Goal: Task Accomplishment & Management: Use online tool/utility

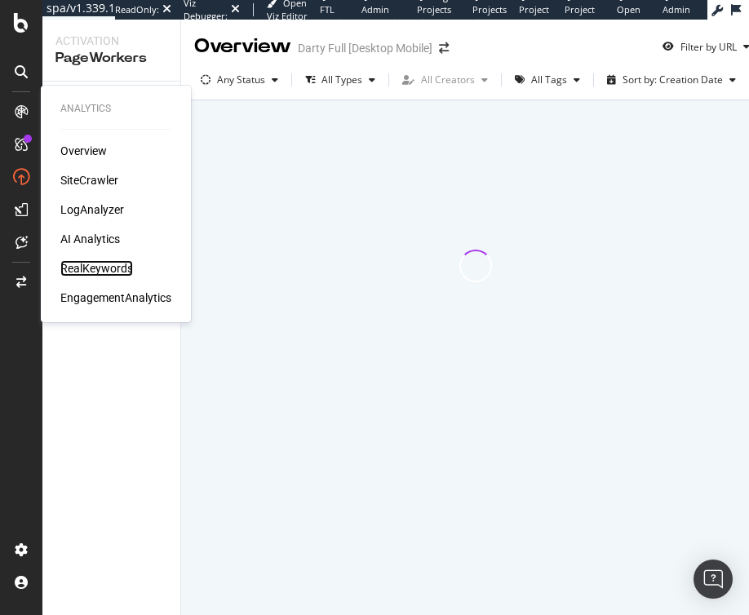
click at [101, 272] on div "RealKeywords" at bounding box center [96, 268] width 73 height 16
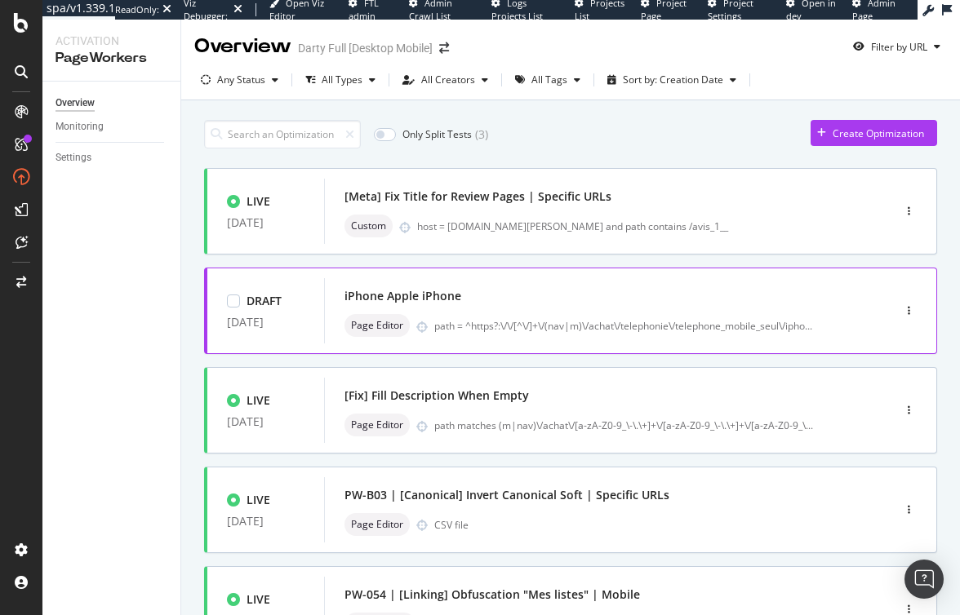
click at [535, 299] on div "iPhone Apple iPhone" at bounding box center [583, 296] width 478 height 23
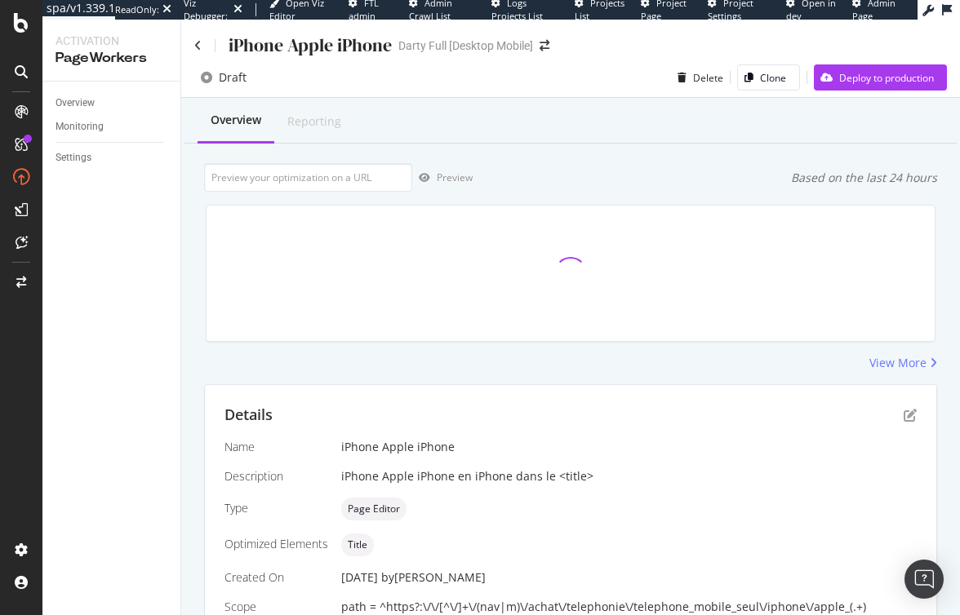
scroll to position [107, 0]
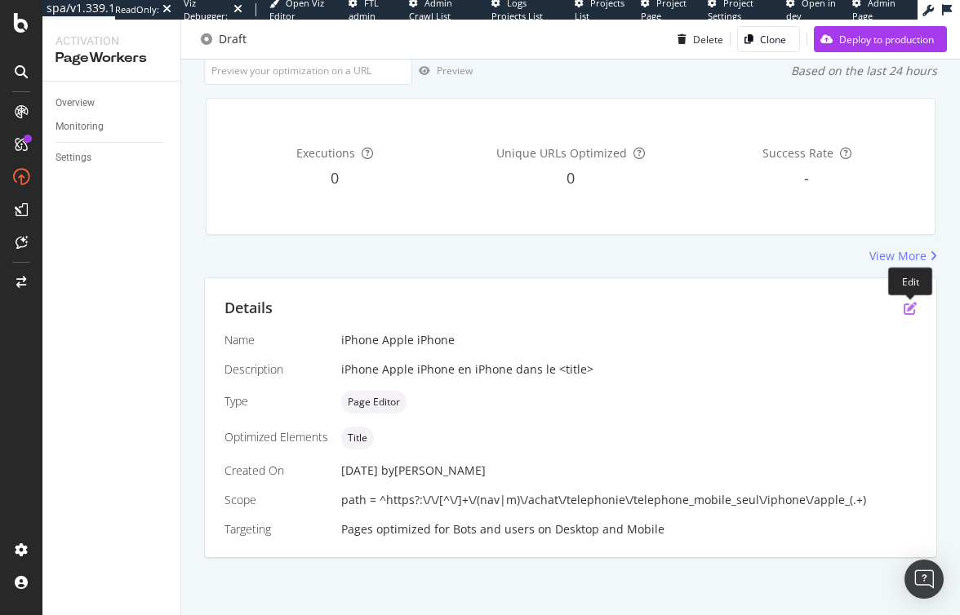
click at [748, 311] on icon "pen-to-square" at bounding box center [909, 308] width 13 height 13
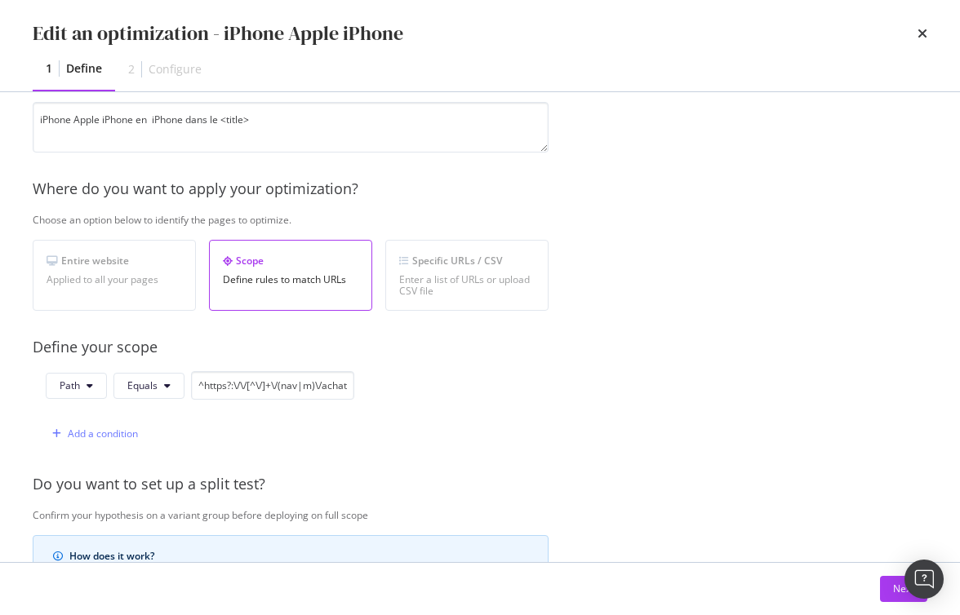
scroll to position [205, 0]
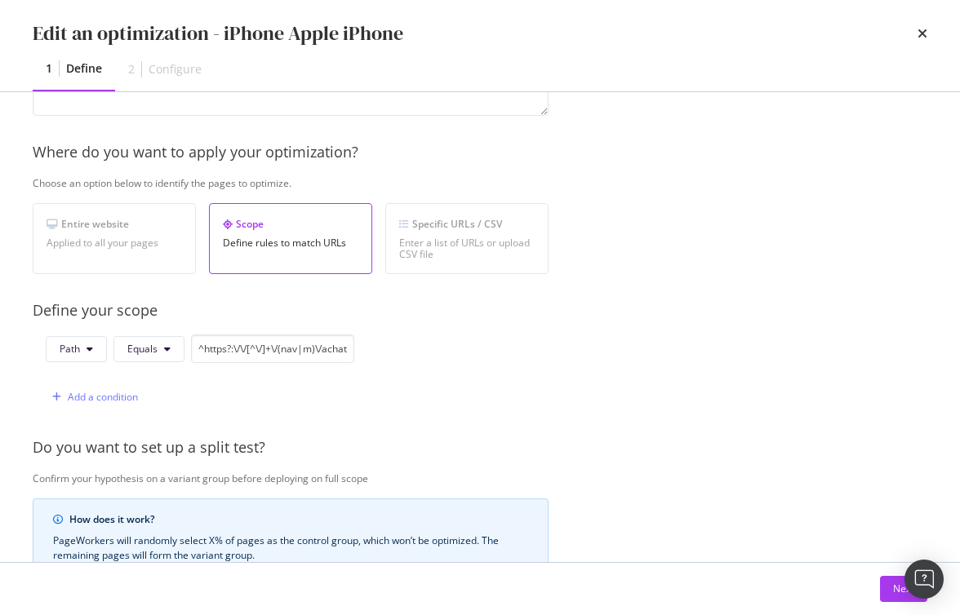
click at [72, 362] on div "Path Equals ^https?:\/\/[^\/]+\/(nav|m)\/achat\/telephonie\/telephone_mobile_se…" at bounding box center [200, 349] width 308 height 29
click at [75, 359] on button "Path" at bounding box center [76, 349] width 61 height 26
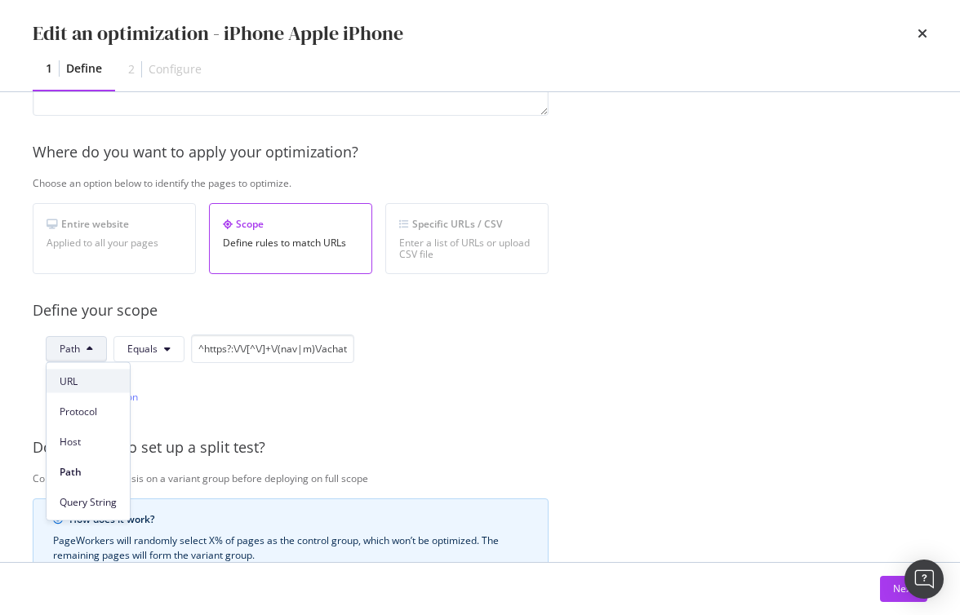
click at [82, 382] on span "URL" at bounding box center [88, 381] width 57 height 15
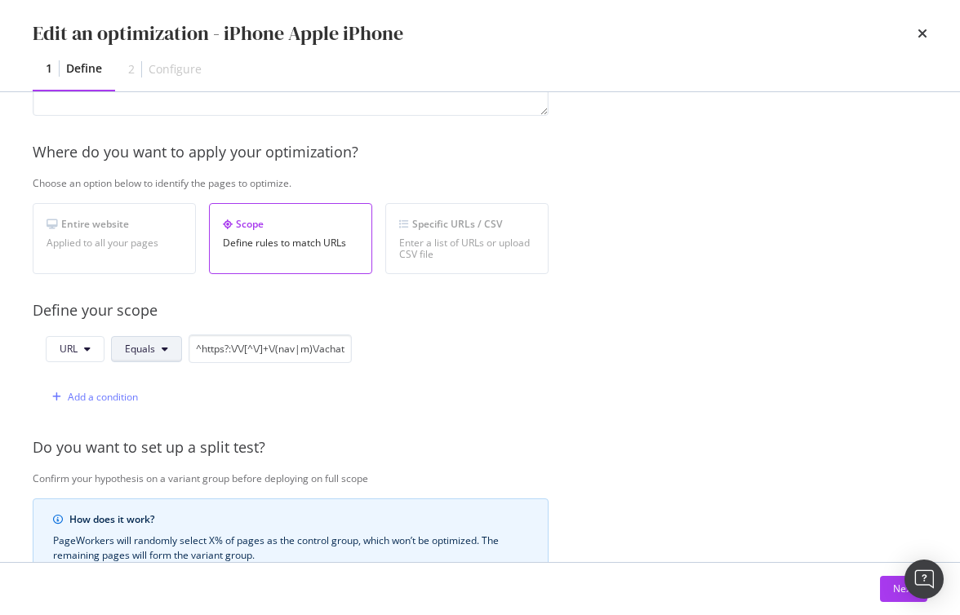
click at [160, 357] on button "Equals" at bounding box center [146, 349] width 71 height 26
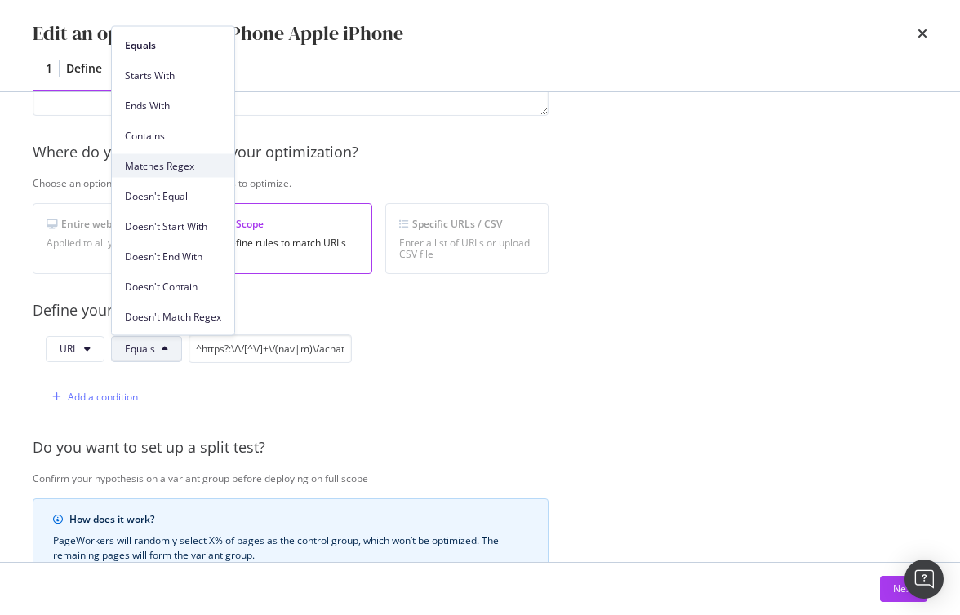
click at [175, 158] on span "Matches Regex" at bounding box center [173, 165] width 96 height 15
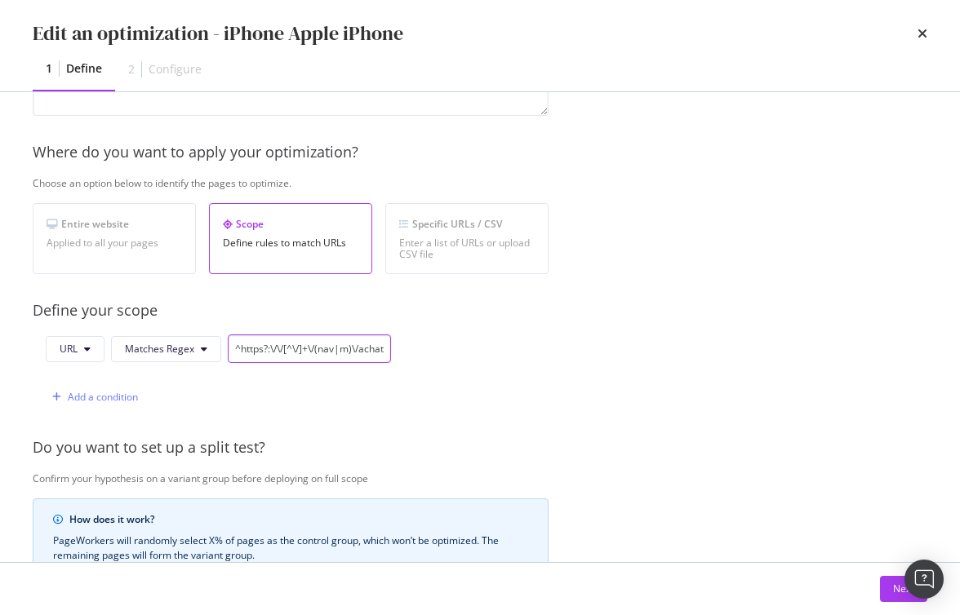
click at [304, 343] on input "^https?:\/\/[^\/]+\/(nav|m)\/achat\/telephonie\/telephone_mobile_seul\/iphone\/…" at bounding box center [309, 349] width 163 height 29
click at [344, 353] on input "^https?:\/\/[^\/]+\/(nav|m)\/achat\/telephonie\/telephone_mobile_seul\/iphone\/…" at bounding box center [309, 349] width 163 height 29
drag, startPoint x: 332, startPoint y: 347, endPoint x: 322, endPoint y: 351, distance: 11.4
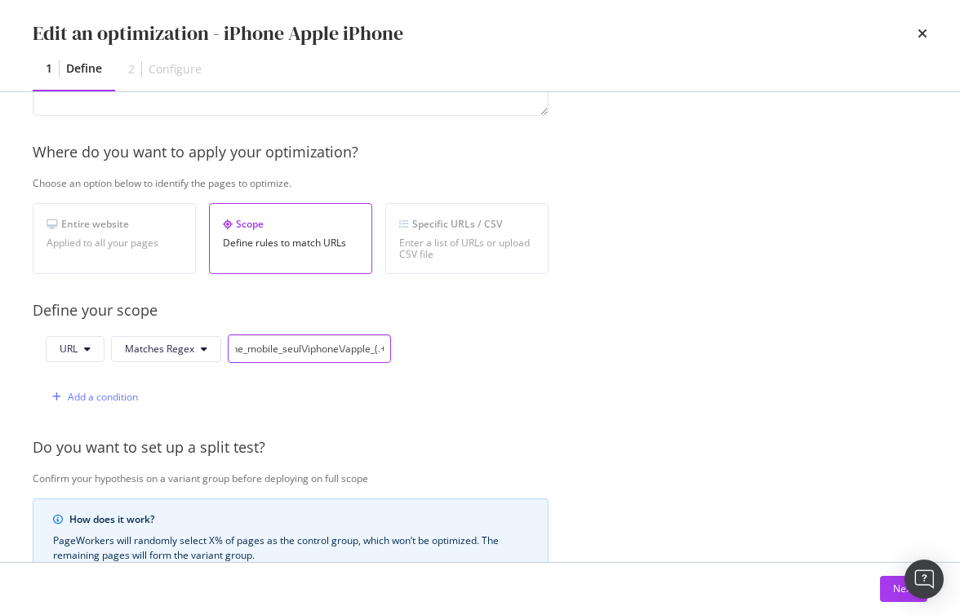
click at [322, 351] on input "^https?:\/\/[^\/]+\/(nav|m)\/achat\/telephonie\/telephone_mobile_seul\/iphone\/…" at bounding box center [309, 349] width 163 height 29
drag, startPoint x: 284, startPoint y: 351, endPoint x: 293, endPoint y: 355, distance: 9.9
click at [293, 355] on input "^https?:\/\/[^\/]+\/(nav|m)\/achat\/telephonie\/telephone_mobile_seul\/iphone\/…" at bounding box center [309, 349] width 163 height 29
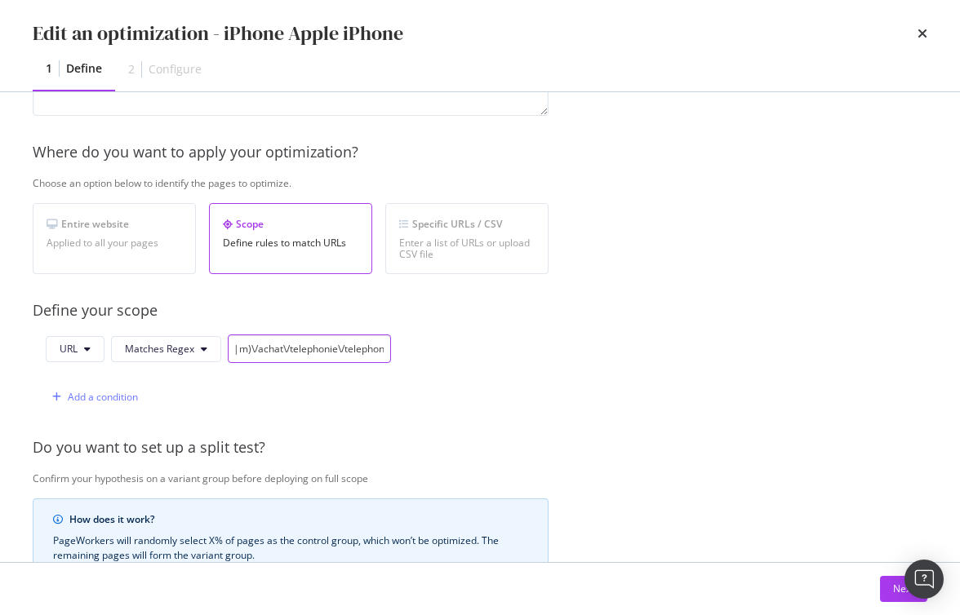
click at [334, 357] on input "^https?:\/\/[^\/]+\/(nav|m)\/achat\/telephonie\/telephone_mobile_seul\/iphone\/…" at bounding box center [309, 349] width 163 height 29
drag, startPoint x: 339, startPoint y: 353, endPoint x: 380, endPoint y: 350, distance: 41.7
click at [380, 350] on input "^https?:\/\/[^\/]+\/(nav|m)\/achat\/telephonie\/telephone_mobile_seul\/iphone\/…" at bounding box center [309, 349] width 163 height 29
click at [366, 353] on input "^https?:\/\/[^\/]+\/(nav|m)\/achat\/telephonie\/telephone_mobile_seul\/iphone\/…" at bounding box center [309, 349] width 163 height 29
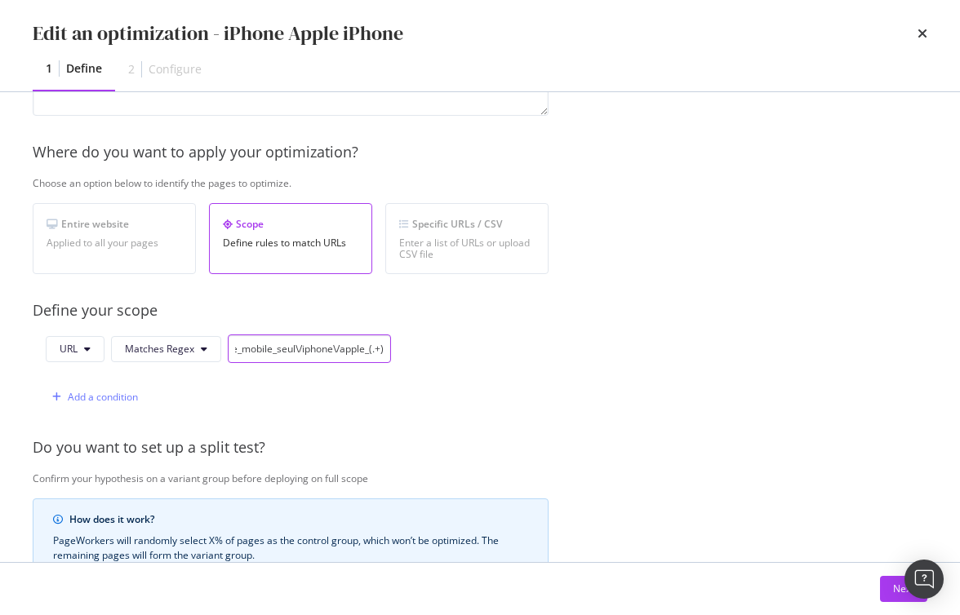
drag, startPoint x: 359, startPoint y: 351, endPoint x: 487, endPoint y: 351, distance: 128.1
click at [487, 351] on div "URL Matches Regex ^https?:\/\/[^\/]+\/(nav|m)\/achat\/telephonie\/telephone_mob…" at bounding box center [291, 373] width 516 height 77
click at [374, 354] on input "^https?:\/\/[^\/]+\/(nav|m)\/achat\/telephonie\/telephone_mobile_seul\/iphone\/…" at bounding box center [309, 349] width 163 height 29
click at [372, 351] on input "^https?:\/\/[^\/]+\/(nav|m)\/achat\/telephonie\/telephone_mobile_seul\/iphone\/…" at bounding box center [309, 349] width 163 height 29
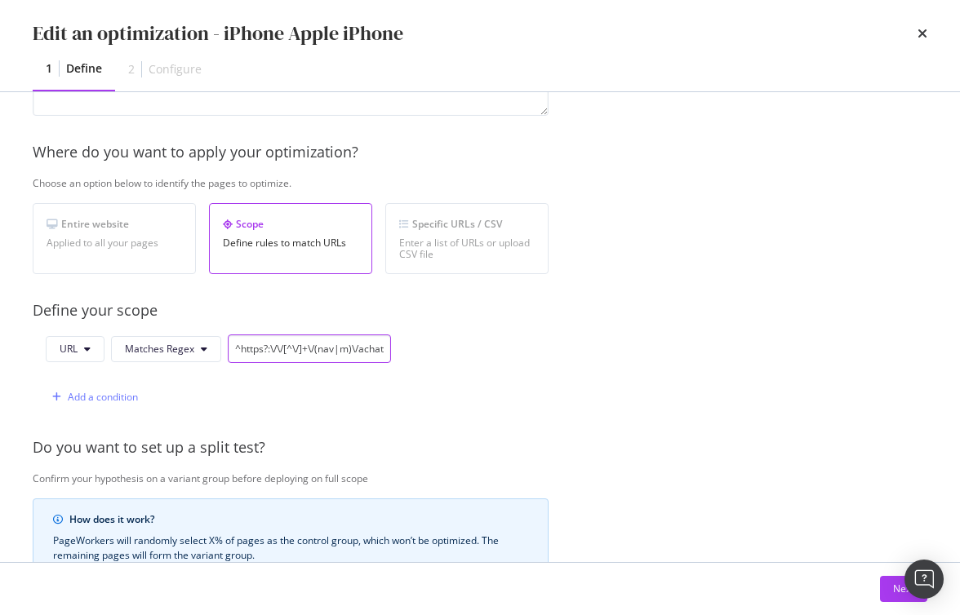
drag, startPoint x: 286, startPoint y: 355, endPoint x: 392, endPoint y: 354, distance: 106.1
click at [392, 354] on div "URL Matches Regex ^https?:\/\/[^\/]+\/(nav|m)\/achat\/telephonie\/telephone_mob…" at bounding box center [291, 373] width 516 height 77
drag, startPoint x: 337, startPoint y: 347, endPoint x: 451, endPoint y: 358, distance: 114.8
click at [451, 358] on div "URL Matches Regex ^https?:\/\/[^\/]+\/(nav|m)\/achat\/telephonie\/telephone_mob…" at bounding box center [291, 373] width 516 height 77
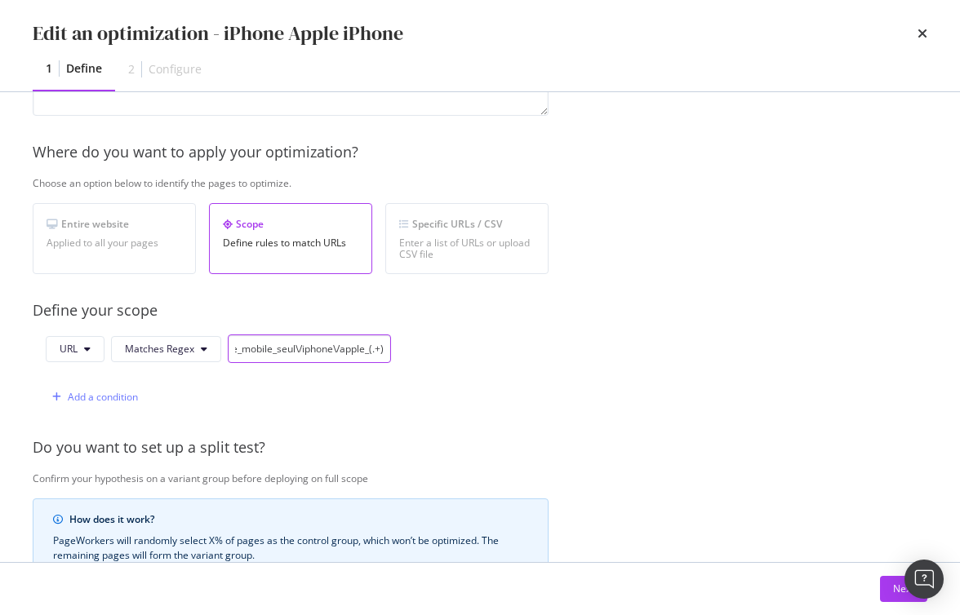
click at [373, 349] on input "^https?:\/\/[^\/]+\/(nav|m)\/achat\/telephonie\/telephone_mobile_seul\/iphone\/…" at bounding box center [309, 349] width 163 height 29
click at [748, 37] on icon "times" at bounding box center [922, 33] width 10 height 13
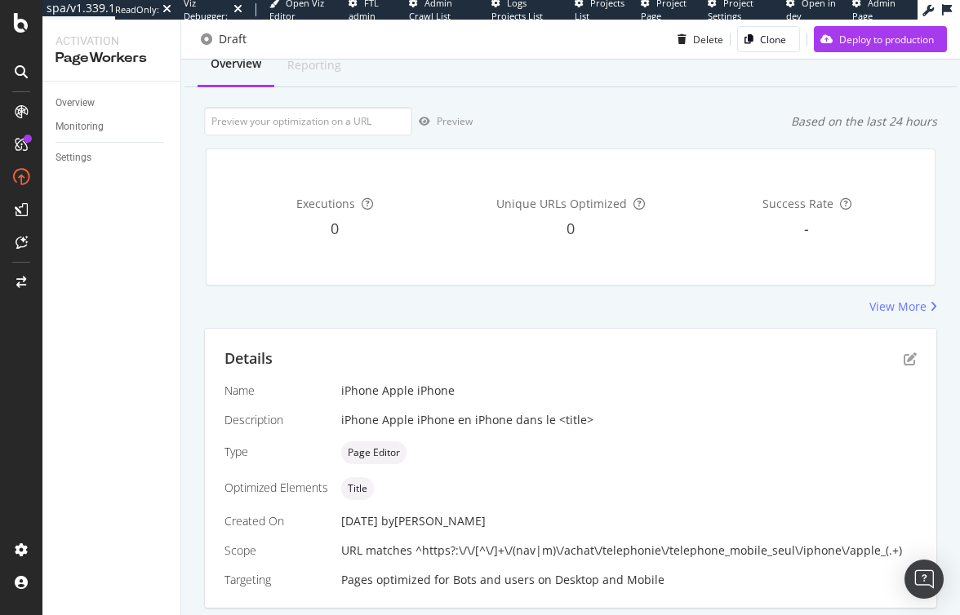
scroll to position [73, 0]
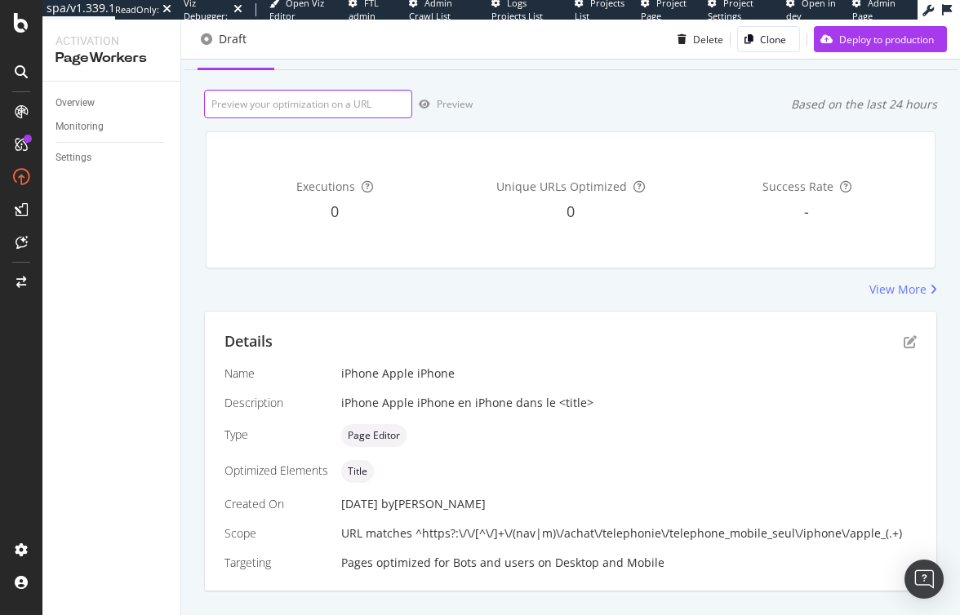
click at [339, 100] on input "url" at bounding box center [308, 104] width 208 height 29
paste input "https://www.darty.com/nav/achat/telephonie/telephone_mobile_seul/iphone/apple_i…"
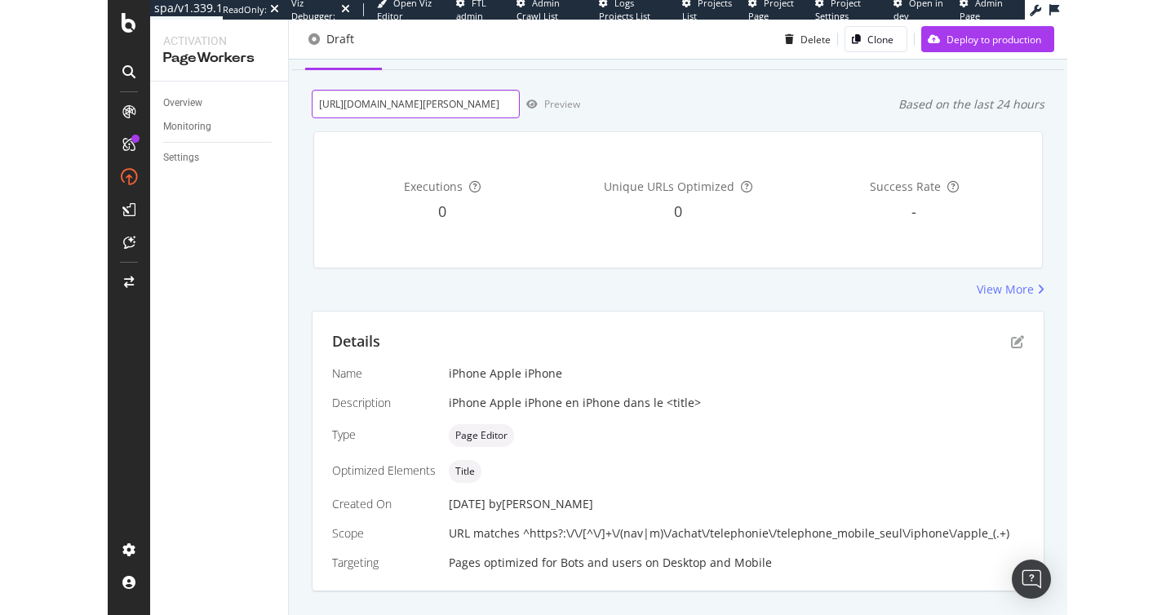
scroll to position [0, 282]
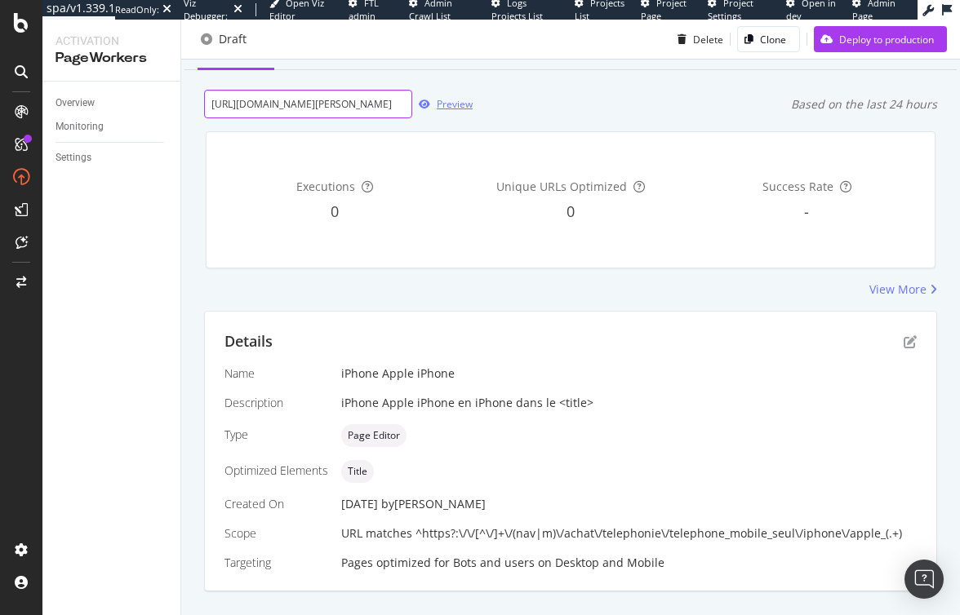
type input "https://www.darty.com/nav/achat/telephonie/telephone_mobile_seul/iphone/apple_i…"
click at [422, 115] on div "Preview" at bounding box center [442, 104] width 60 height 24
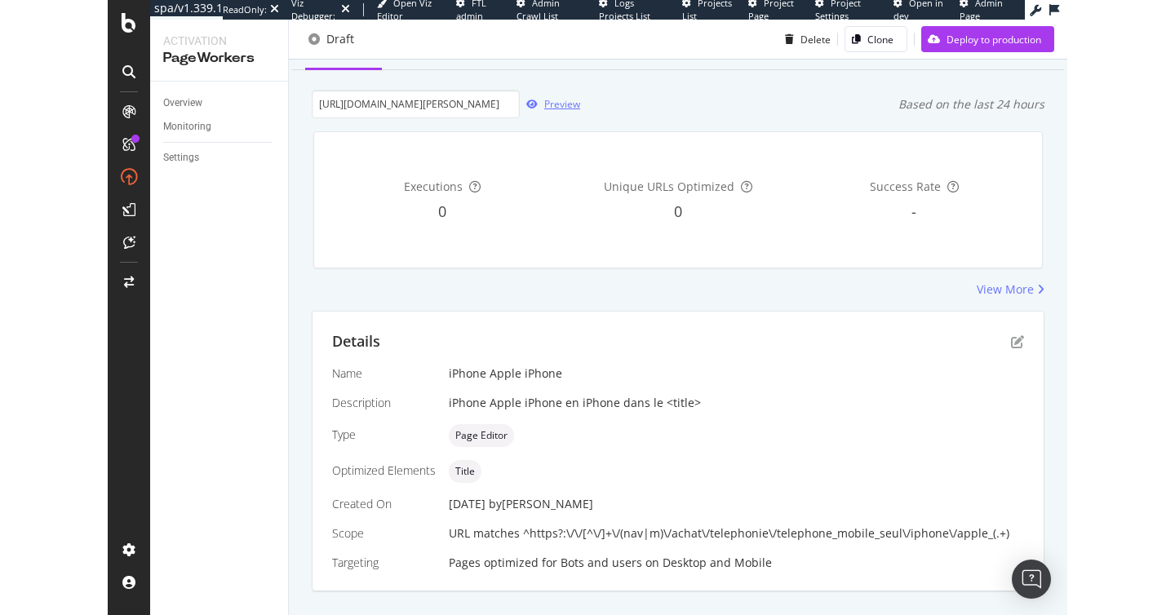
scroll to position [0, 0]
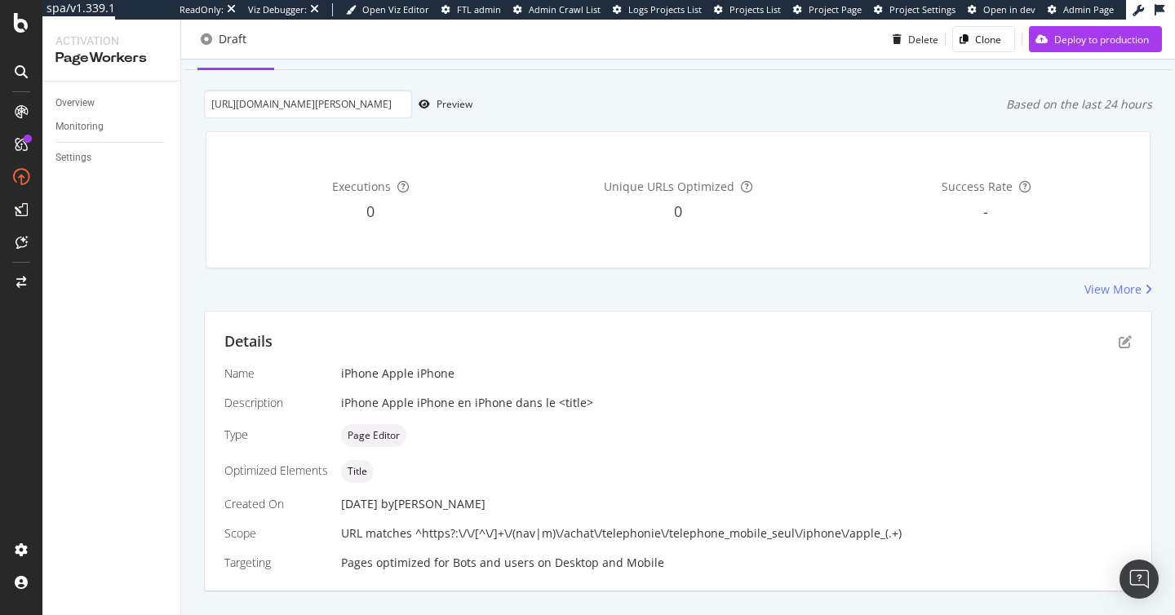
click at [516, 104] on div "https://www.darty.com/nav/achat/telephonie/telephone_mobile_seul/iphone/apple_i…" at bounding box center [678, 104] width 948 height 29
click at [452, 106] on div "Preview" at bounding box center [455, 104] width 36 height 14
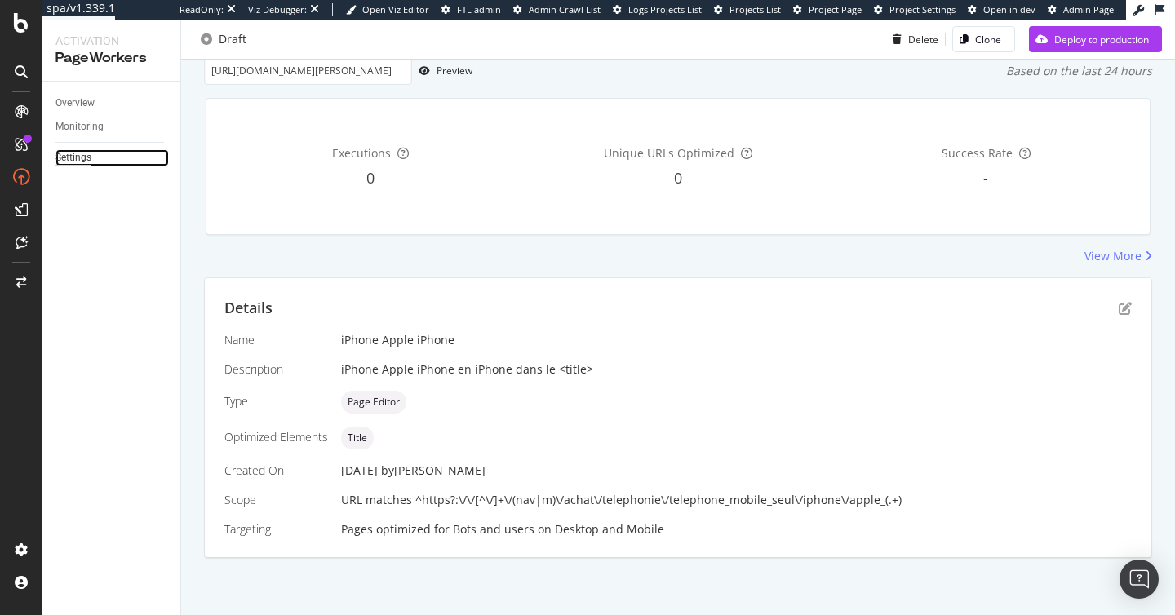
click at [84, 158] on div "Settings" at bounding box center [73, 157] width 36 height 17
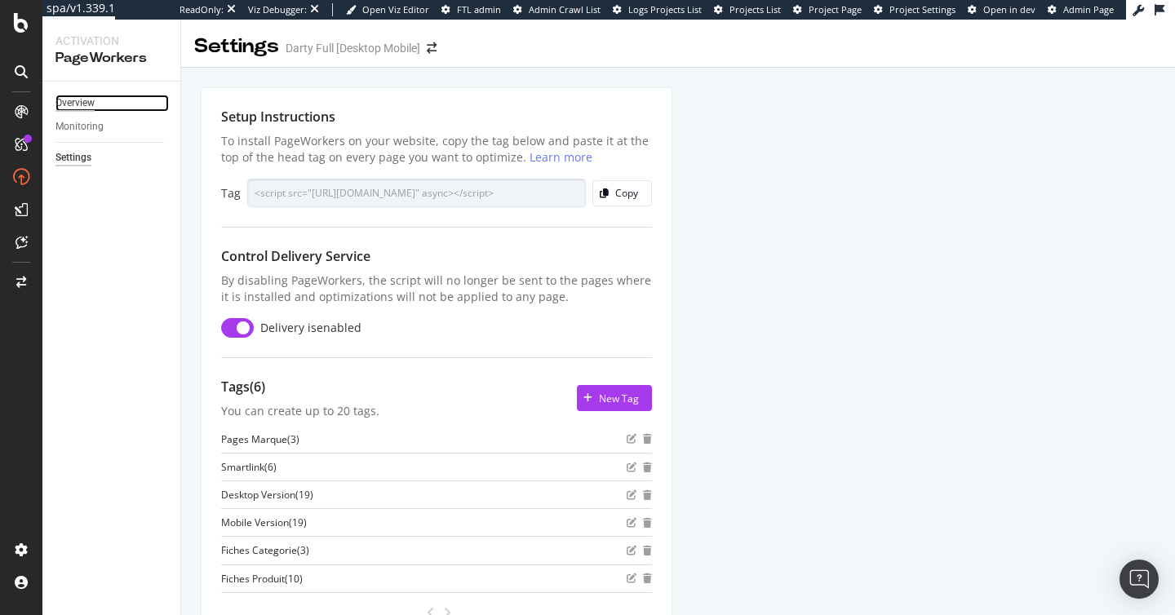
click at [78, 97] on div "Overview" at bounding box center [74, 103] width 39 height 17
